Goal: Transaction & Acquisition: Purchase product/service

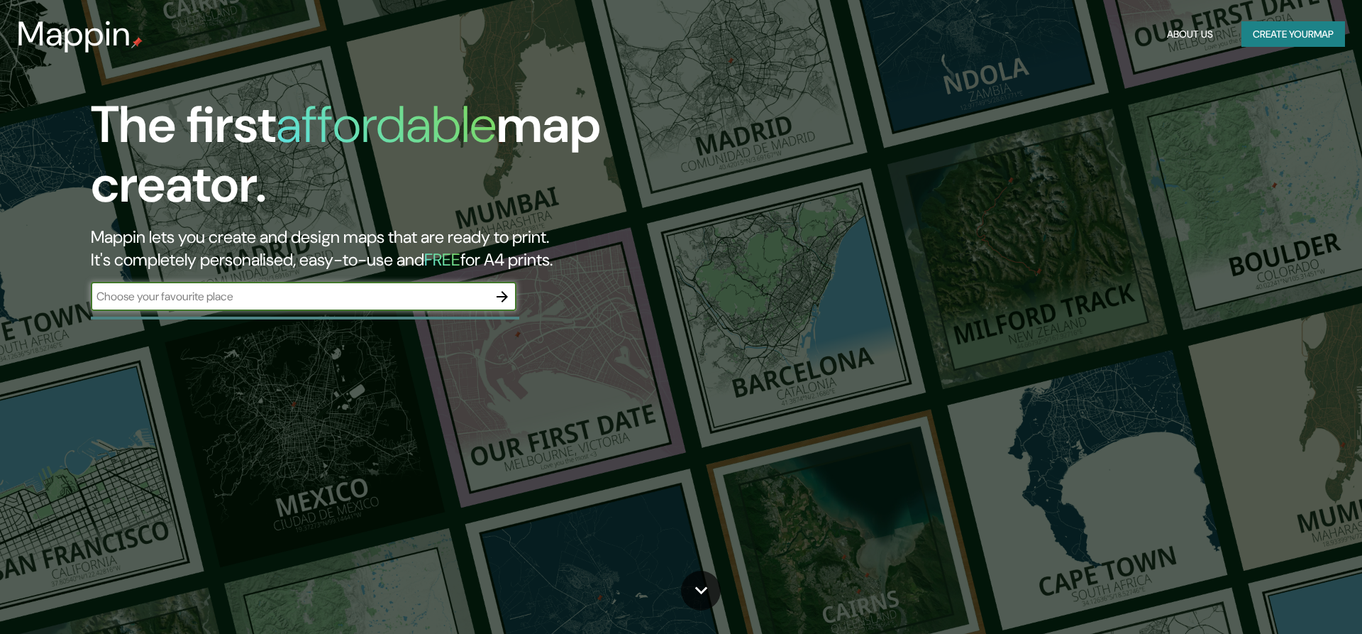
click at [506, 293] on icon "button" at bounding box center [502, 296] width 17 height 17
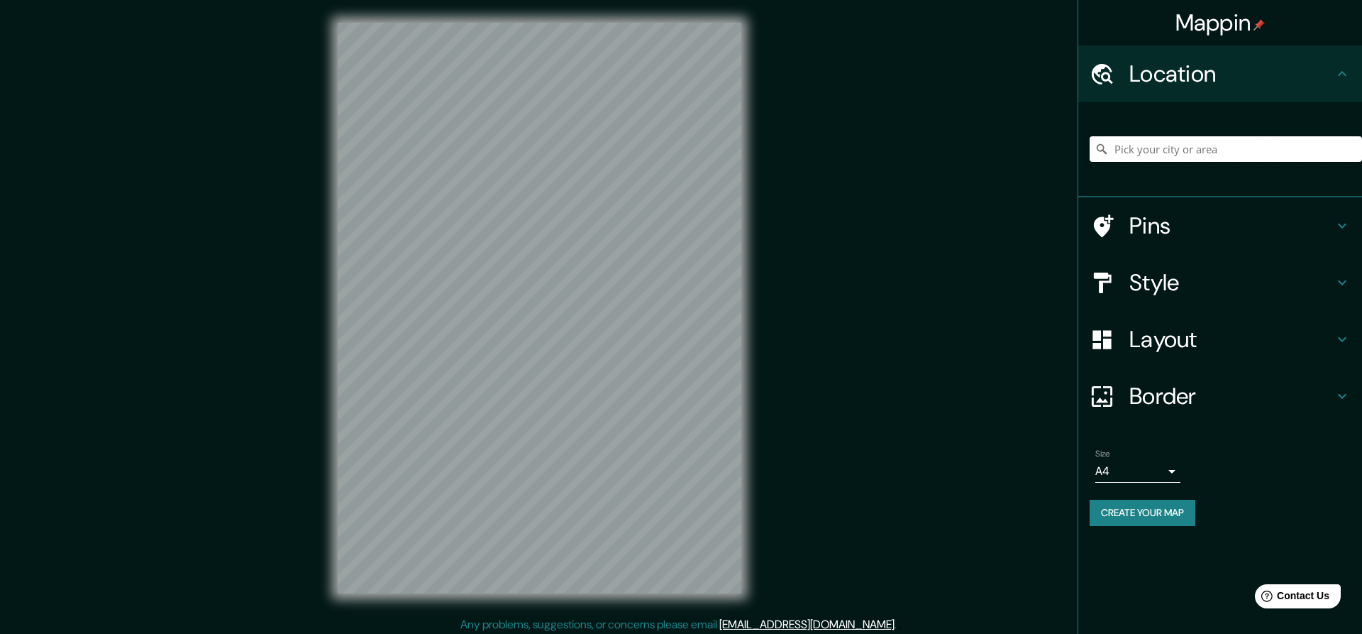
click at [1137, 149] on input "Pick your city or area" at bounding box center [1226, 149] width 272 height 26
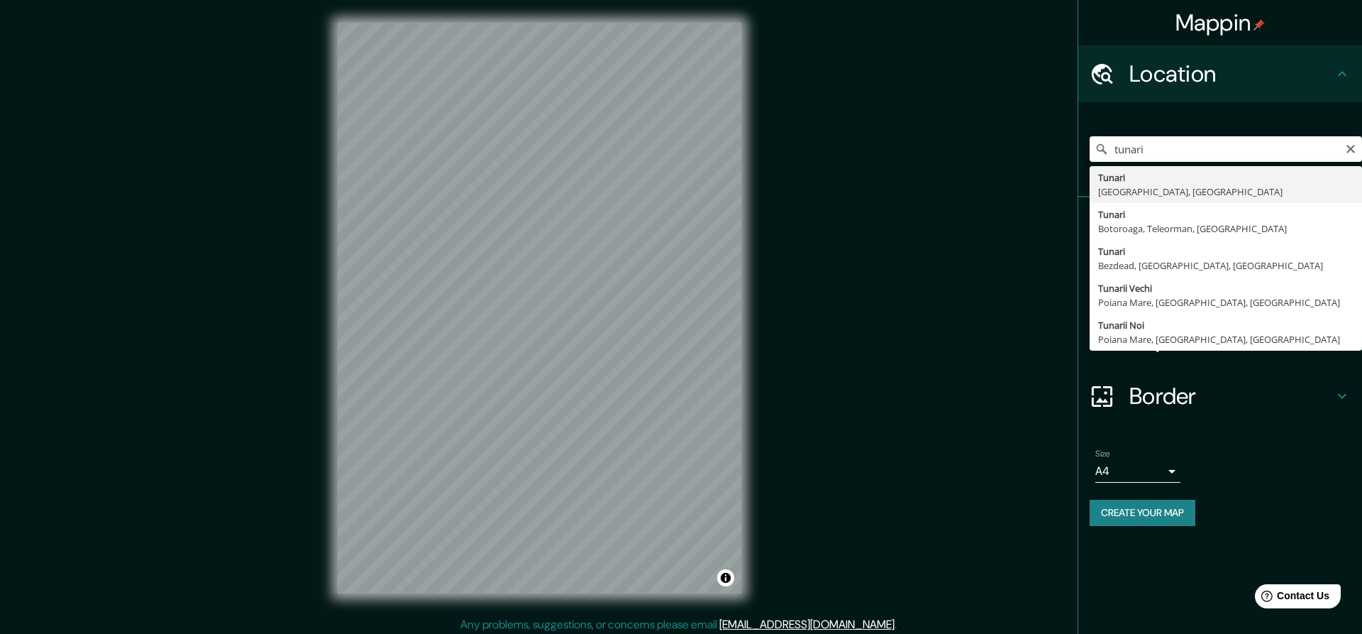
type input "Tunari, [GEOGRAPHIC_DATA], [GEOGRAPHIC_DATA]"
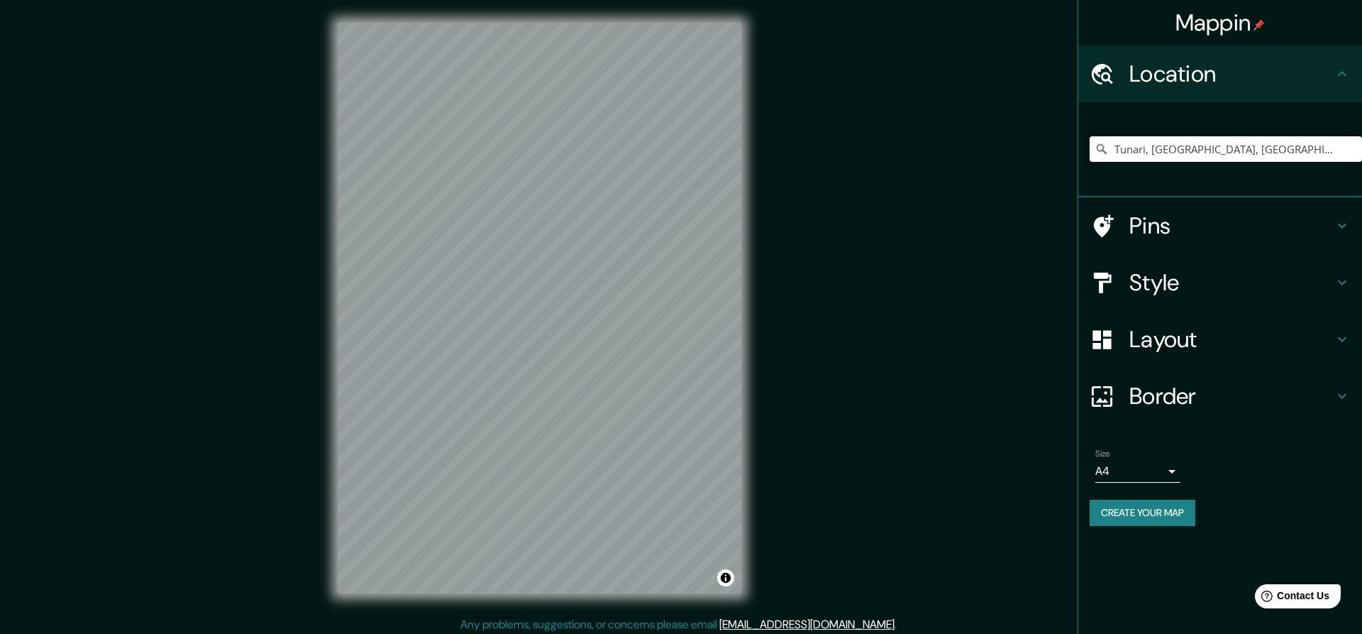
click at [1206, 327] on h4 "Layout" at bounding box center [1232, 339] width 204 height 28
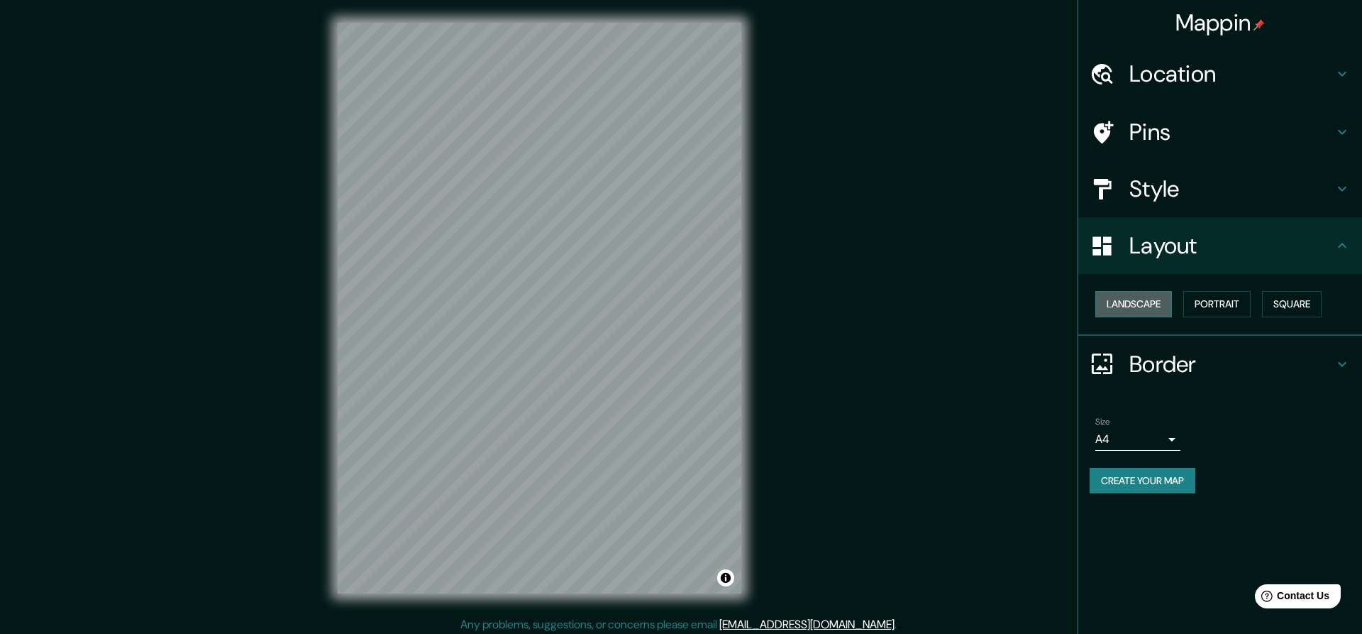
click at [1158, 302] on button "Landscape" at bounding box center [1134, 304] width 77 height 26
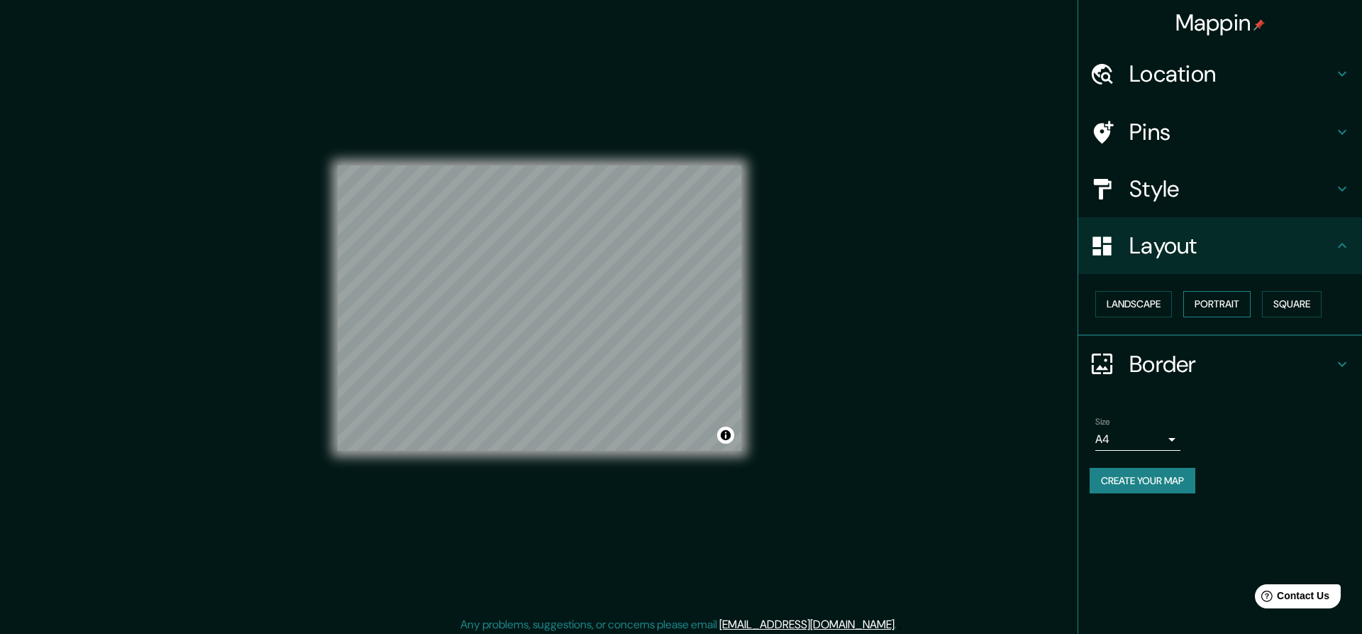
click at [1211, 301] on button "Portrait" at bounding box center [1217, 304] width 67 height 26
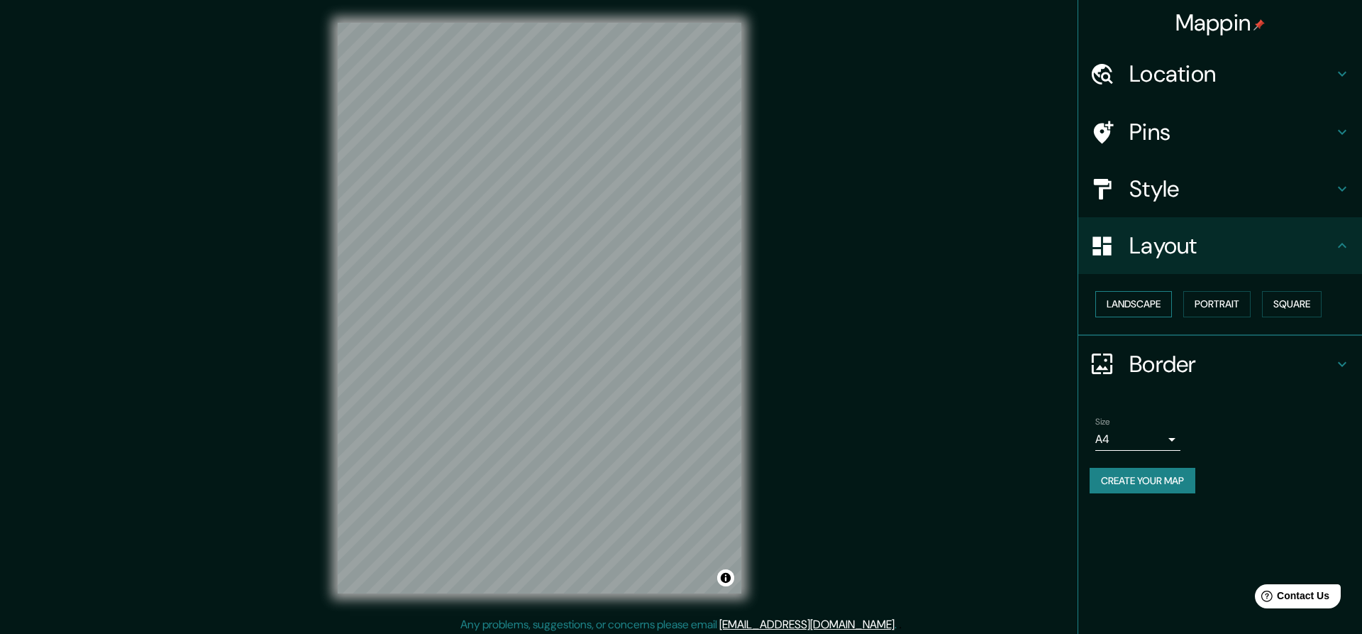
click at [1147, 307] on button "Landscape" at bounding box center [1134, 304] width 77 height 26
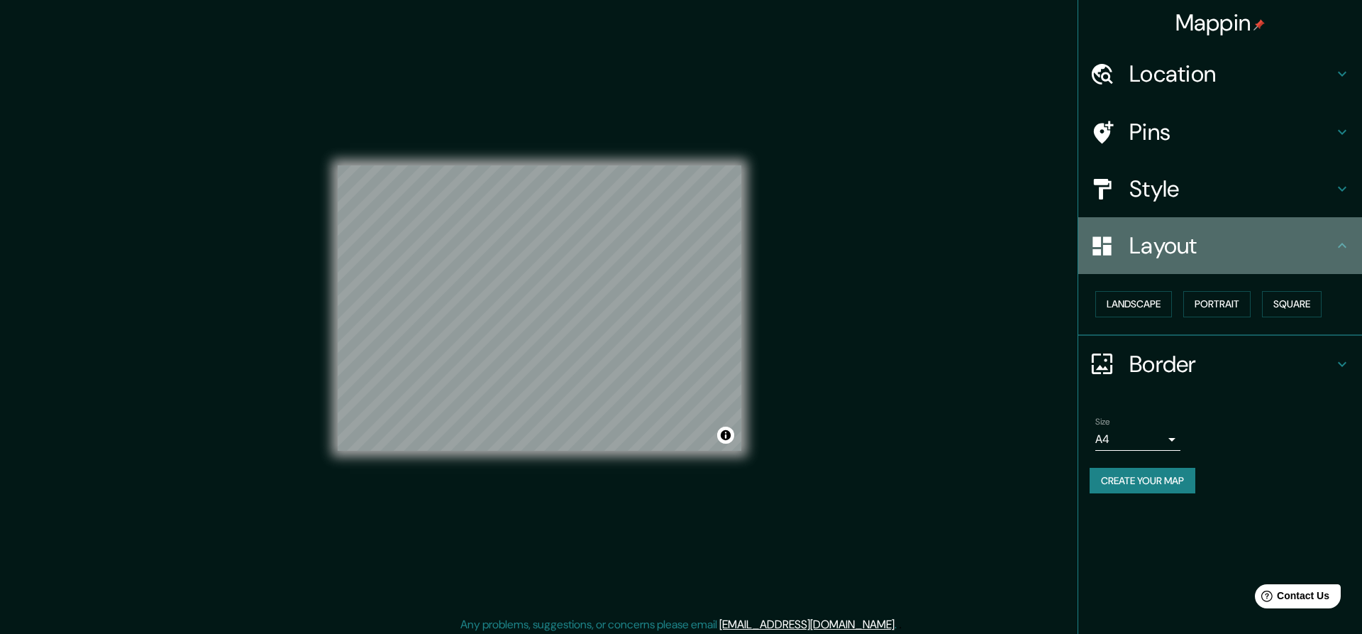
click at [1181, 246] on h4 "Layout" at bounding box center [1232, 245] width 204 height 28
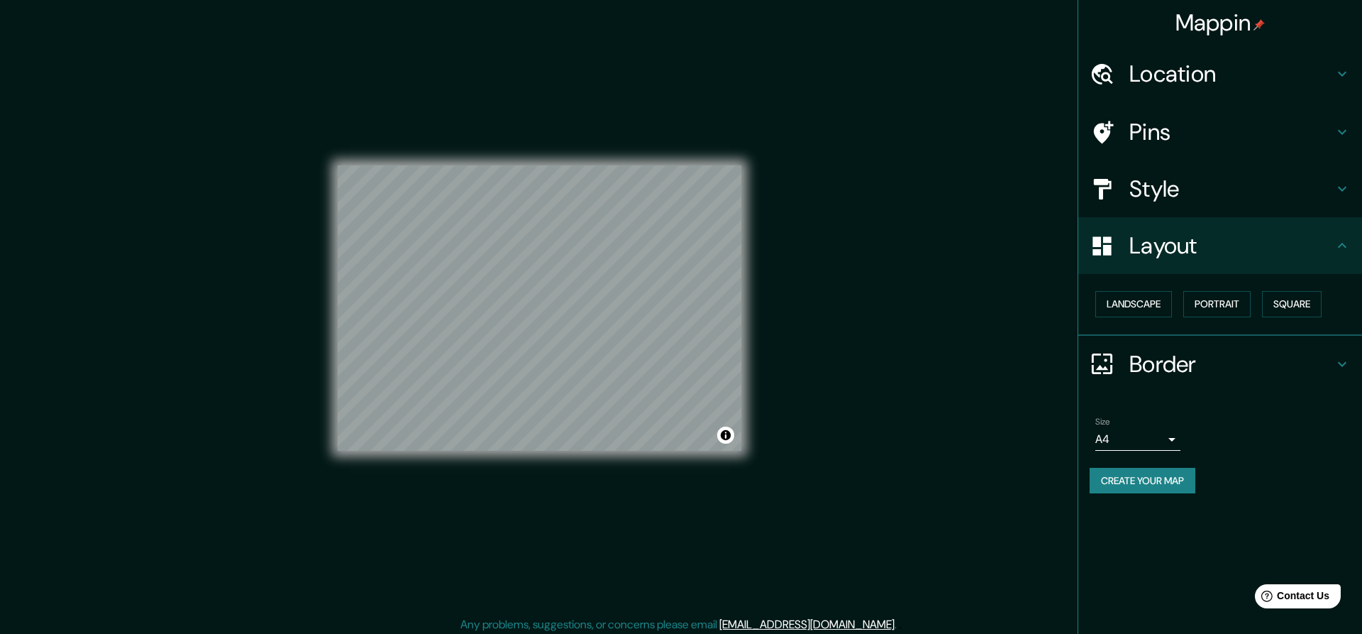
click at [1173, 201] on h4 "Style" at bounding box center [1232, 189] width 204 height 28
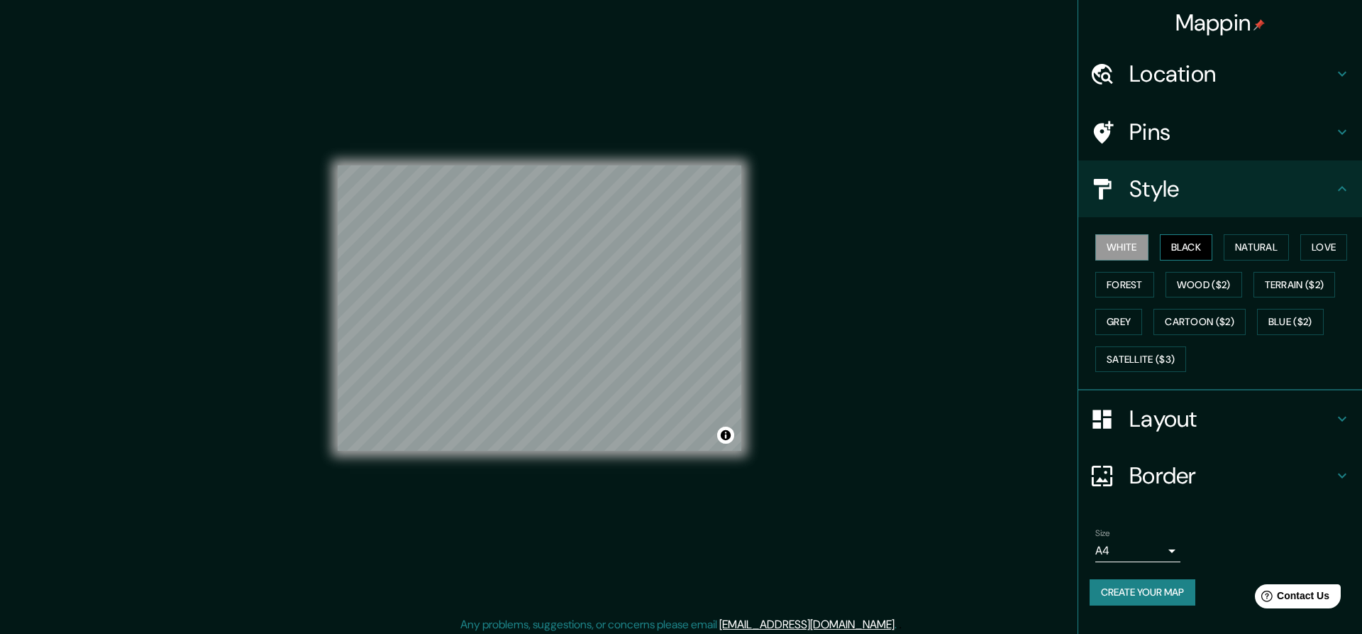
click at [1190, 248] on button "Black" at bounding box center [1186, 247] width 53 height 26
click at [1198, 280] on button "Wood ($2)" at bounding box center [1204, 285] width 77 height 26
click at [1212, 322] on button "Cartoon ($2)" at bounding box center [1200, 322] width 92 height 26
click at [1316, 317] on button "Blue ($2)" at bounding box center [1290, 322] width 67 height 26
click at [1175, 356] on button "Satellite ($3)" at bounding box center [1141, 359] width 91 height 26
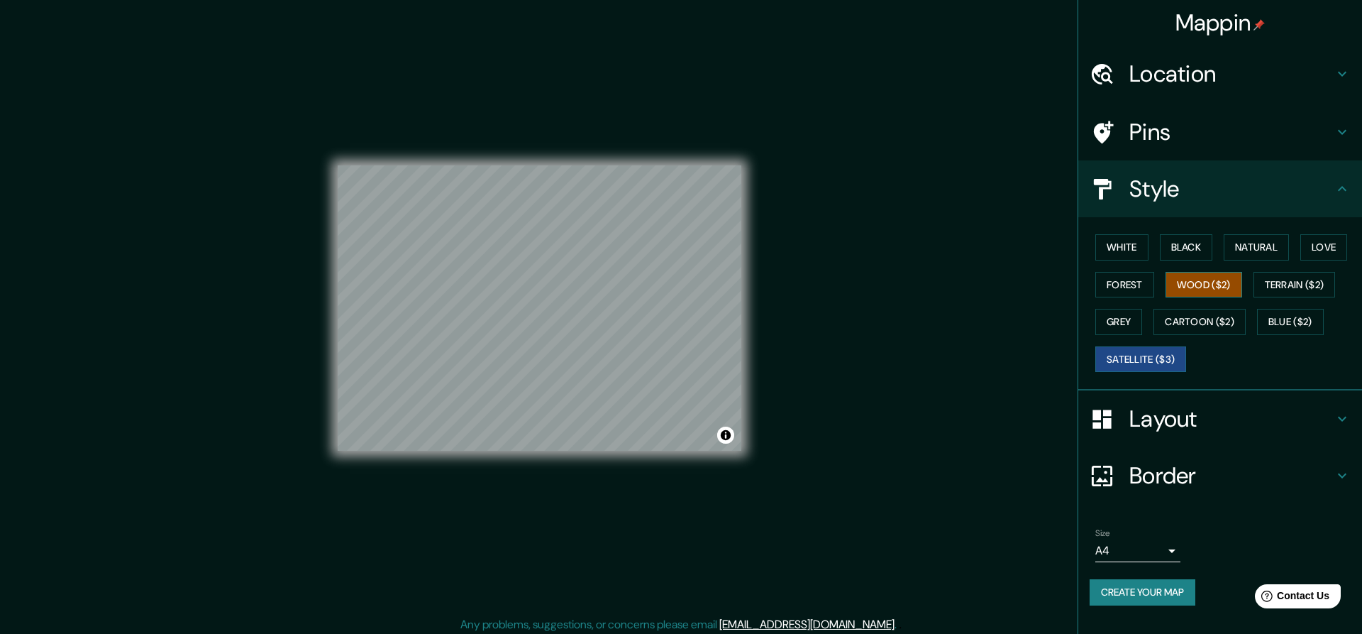
click at [1229, 281] on button "Wood ($2)" at bounding box center [1204, 285] width 77 height 26
click at [1257, 250] on button "Natural" at bounding box center [1256, 247] width 65 height 26
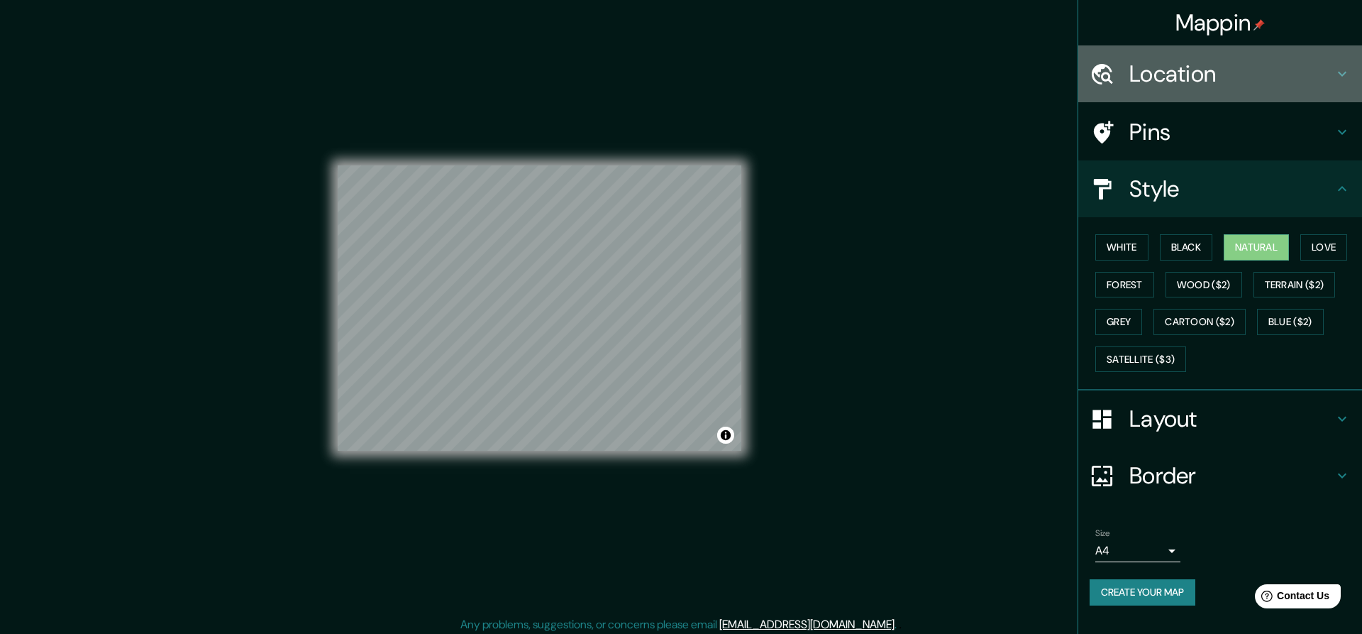
click at [1345, 65] on div "Location" at bounding box center [1221, 73] width 284 height 57
